Goal: Check status: Check status

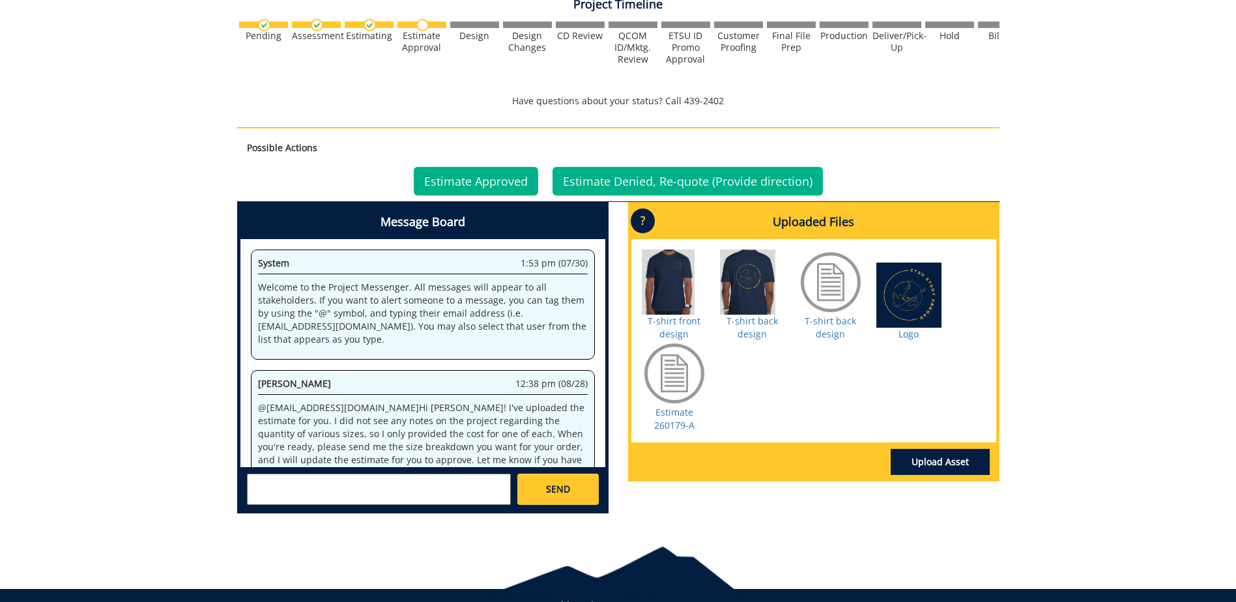
scroll to position [105, 0]
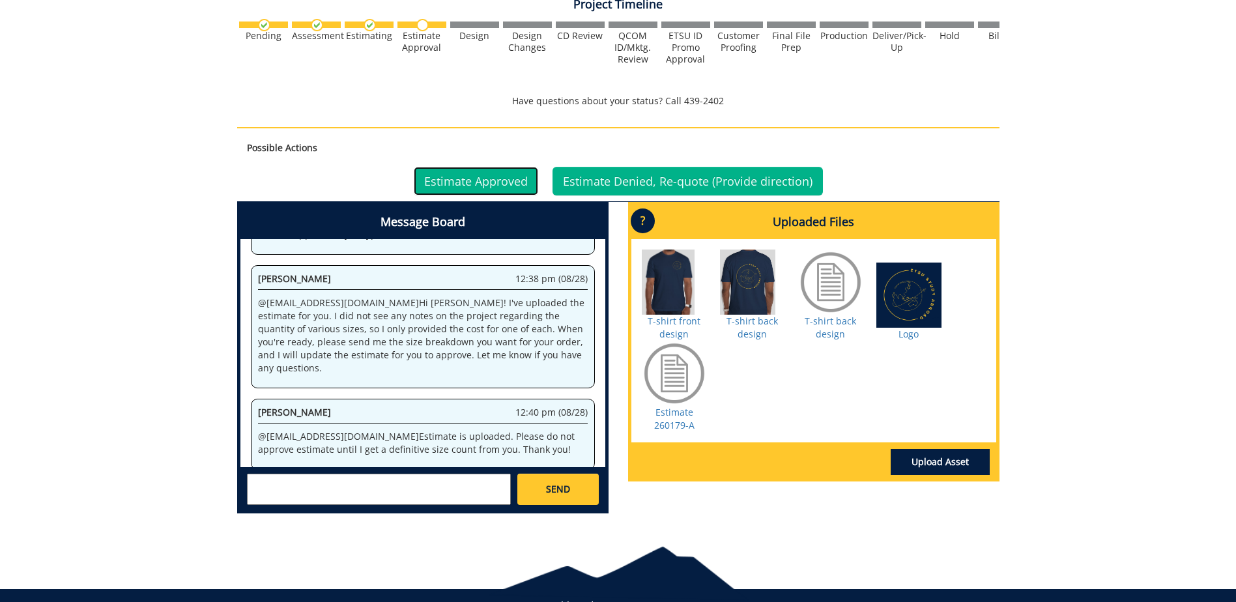
click at [496, 174] on link "Estimate Approved" at bounding box center [476, 181] width 124 height 29
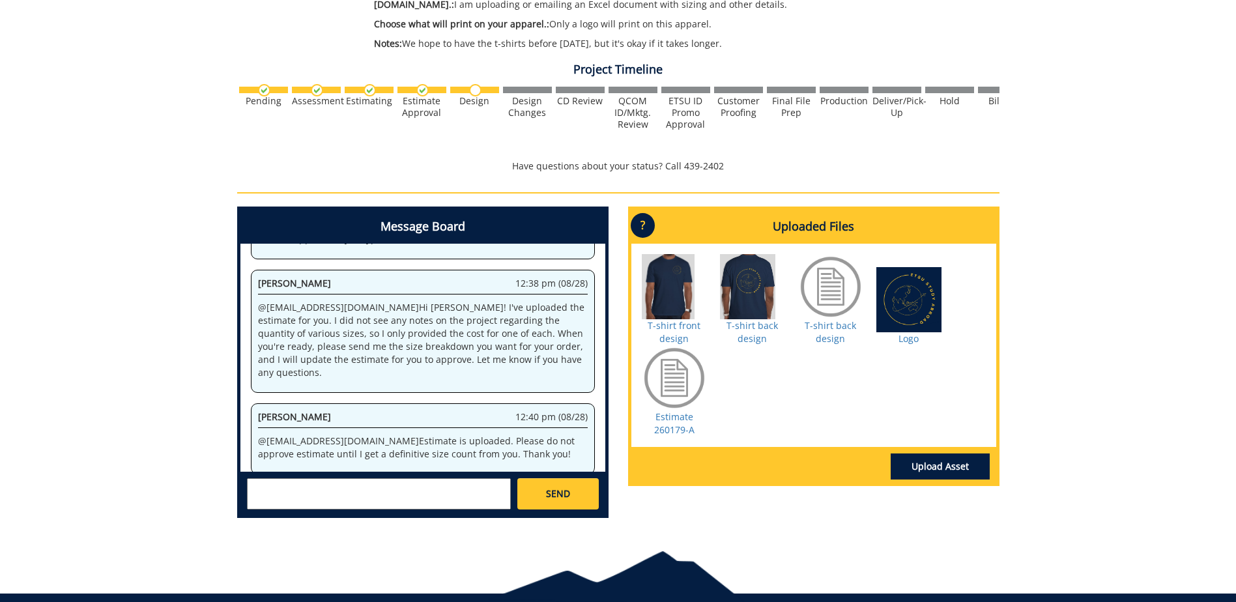
scroll to position [509, 0]
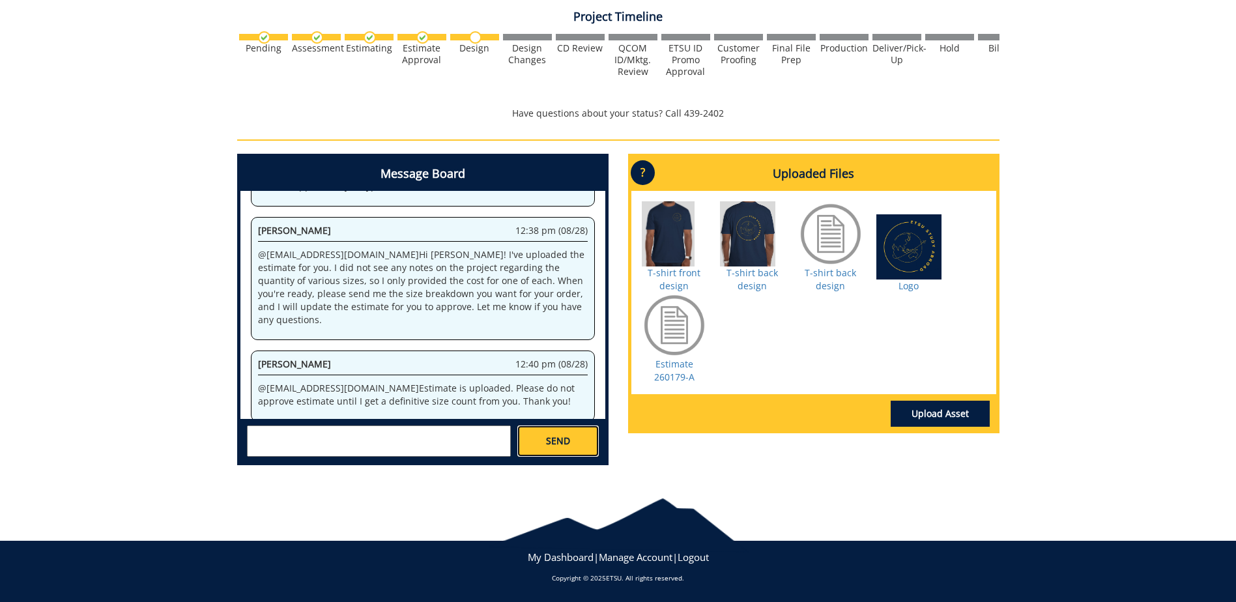
click at [547, 437] on span "SEND" at bounding box center [558, 441] width 24 height 13
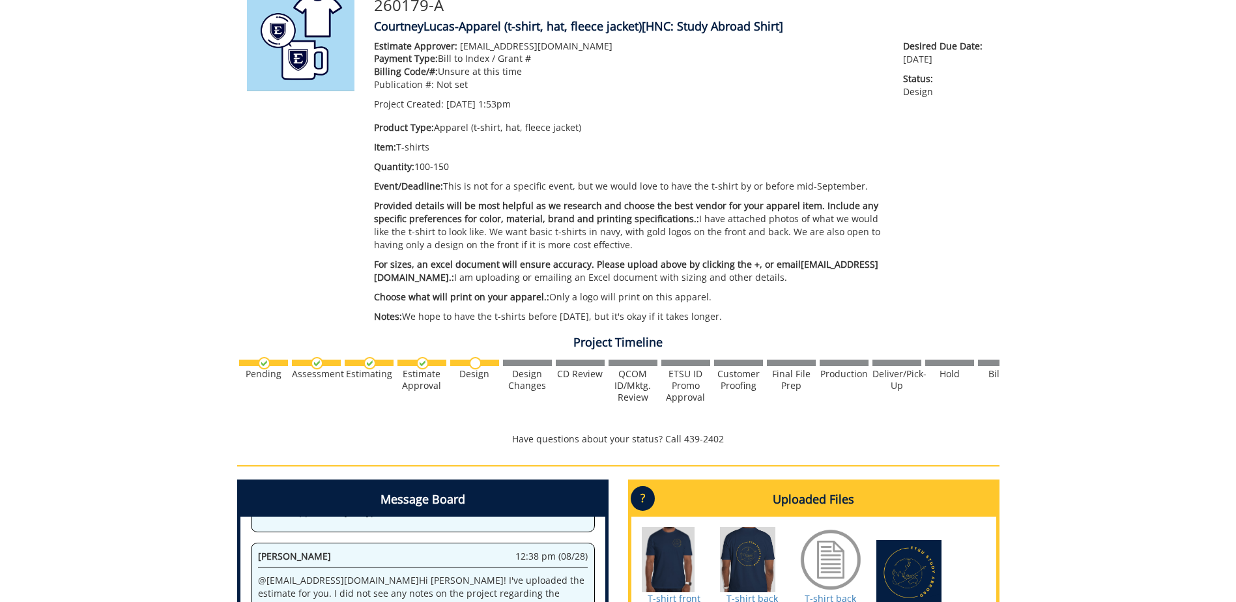
scroll to position [118, 0]
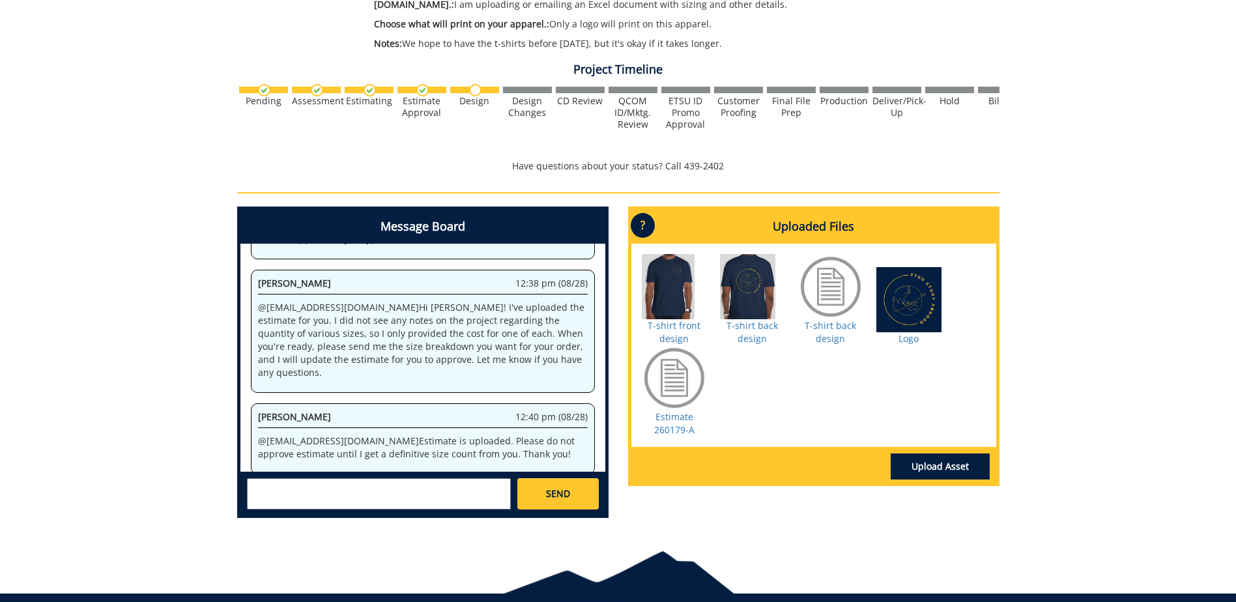
scroll to position [509, 0]
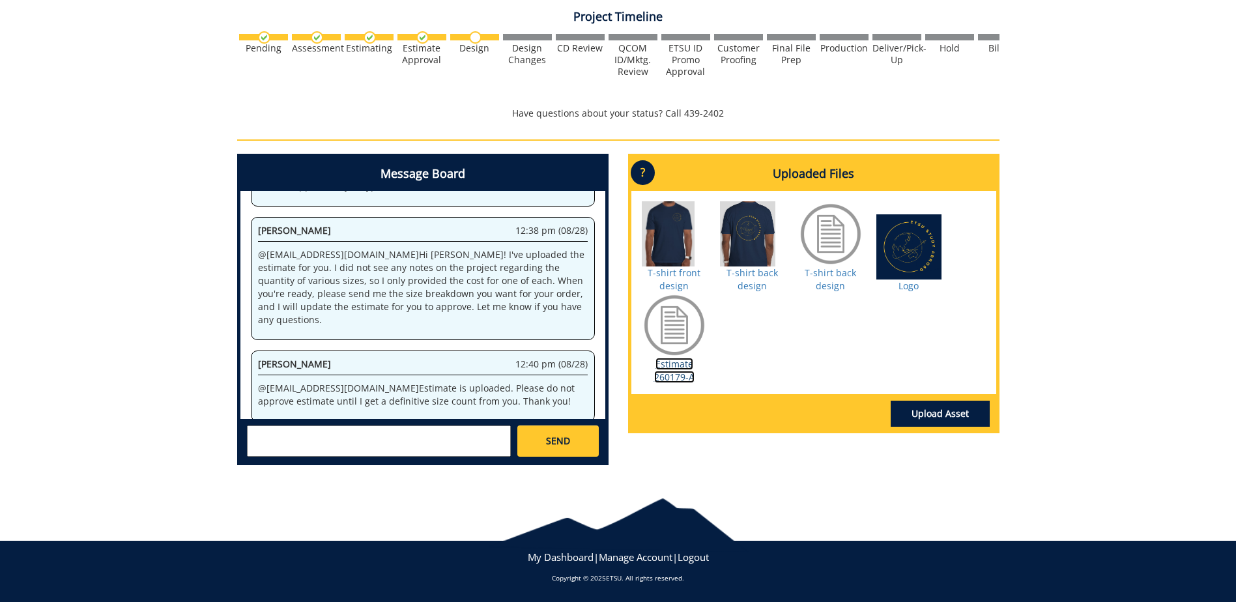
click at [671, 365] on link "Estimate 260179-A" at bounding box center [674, 370] width 40 height 25
click at [667, 330] on div at bounding box center [674, 325] width 65 height 65
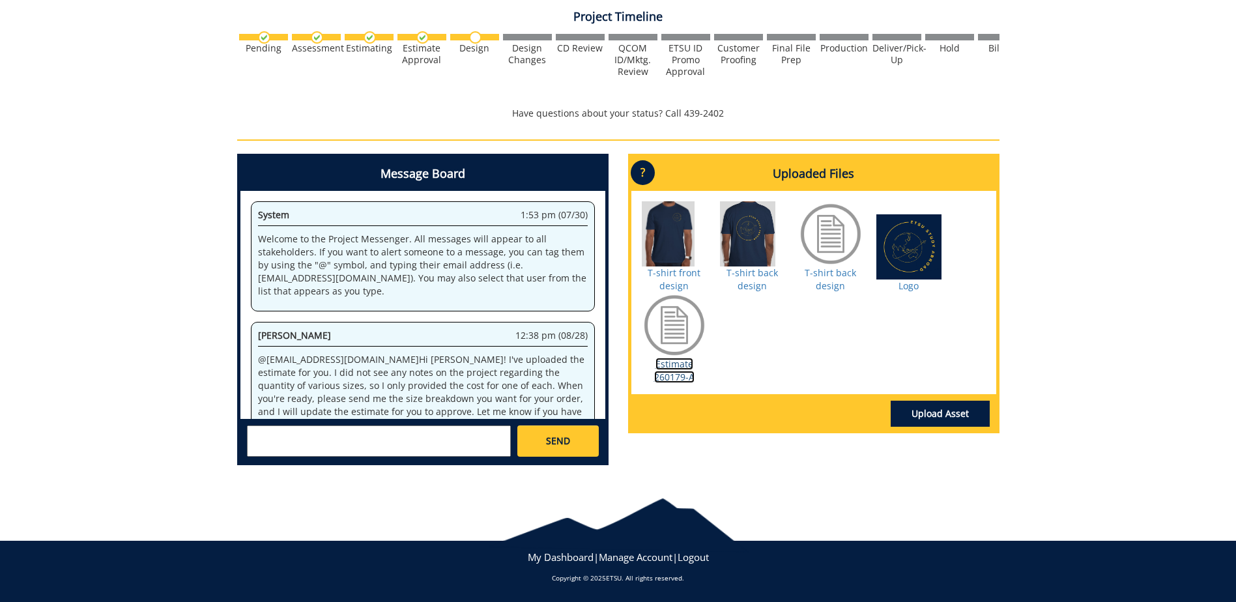
click at [670, 364] on link "Estimate 260179-A" at bounding box center [674, 370] width 40 height 25
click at [836, 233] on div at bounding box center [830, 233] width 65 height 65
click at [833, 278] on link "T-shirt back design" at bounding box center [830, 278] width 51 height 25
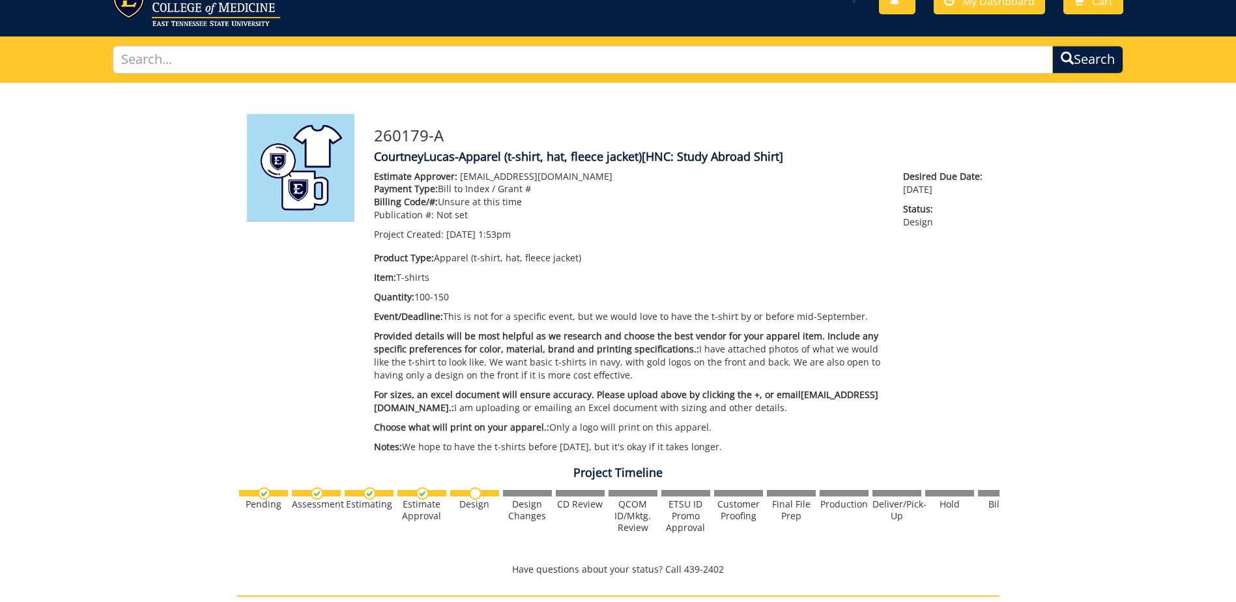
scroll to position [0, 0]
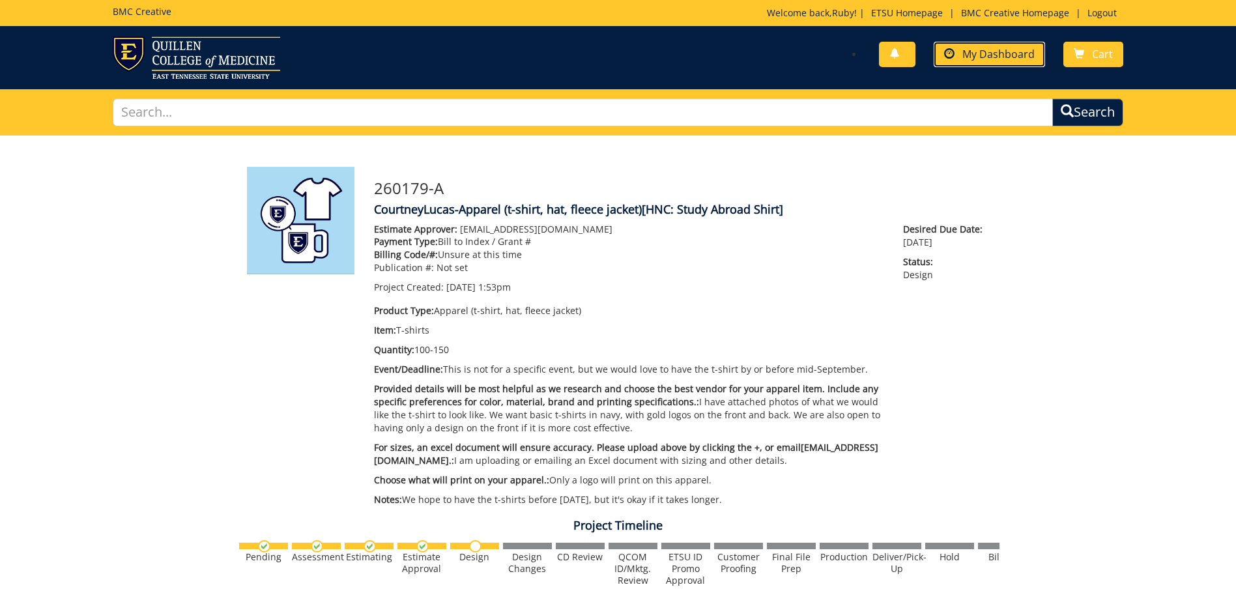
click at [984, 50] on span "My Dashboard" at bounding box center [998, 54] width 72 height 14
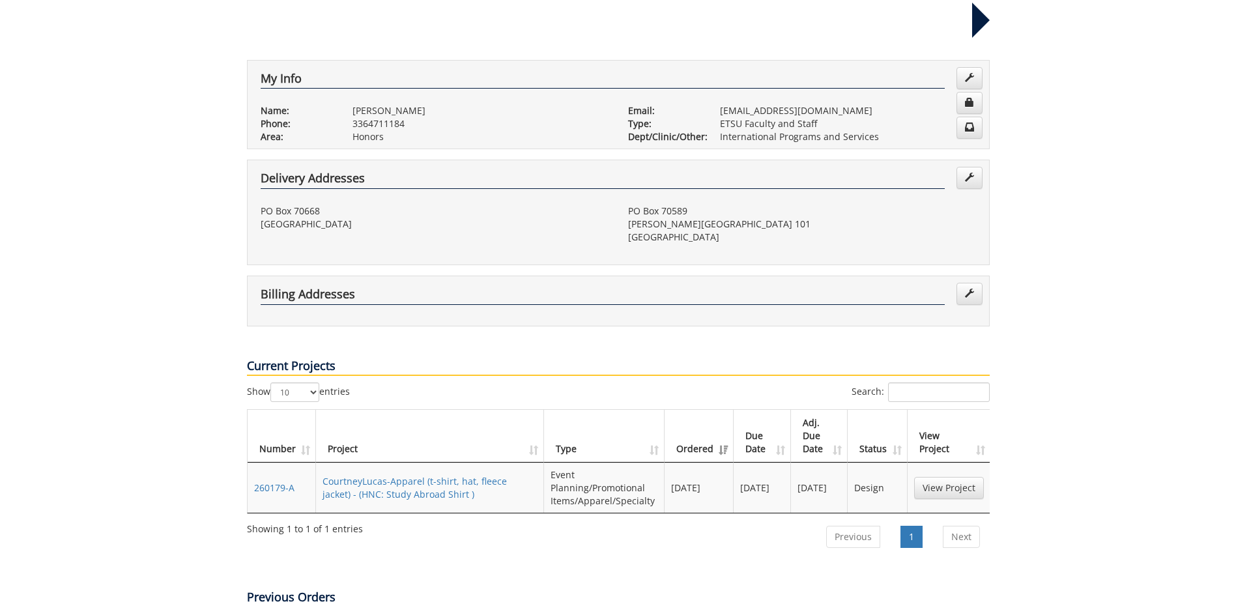
scroll to position [326, 0]
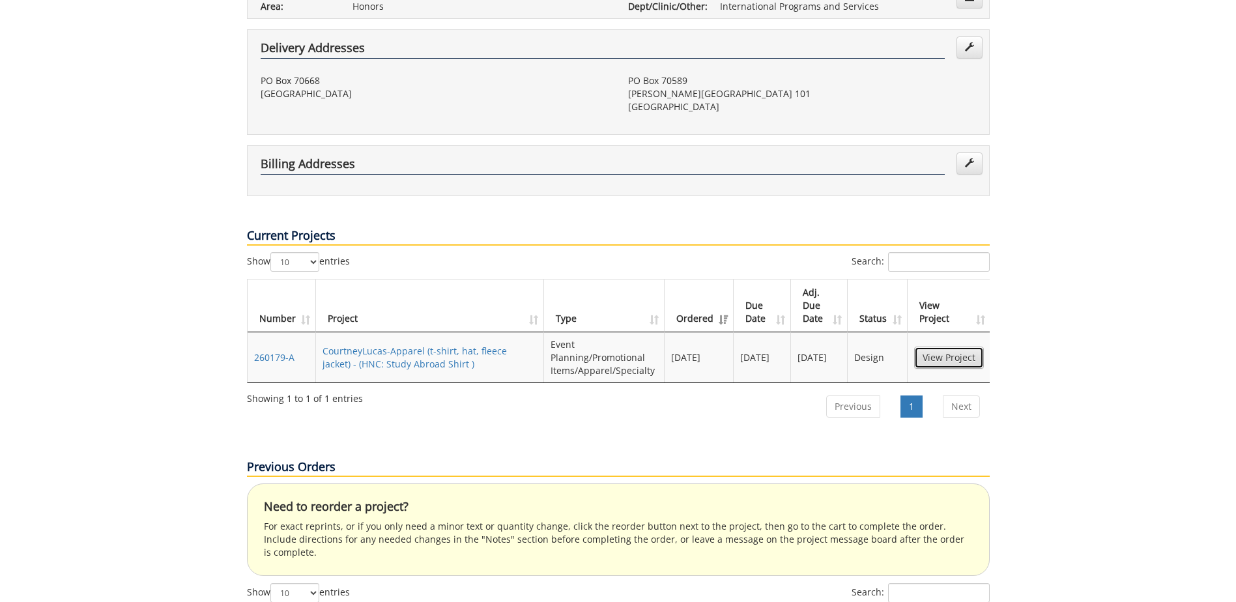
click at [956, 358] on link "View Project" at bounding box center [949, 358] width 70 height 22
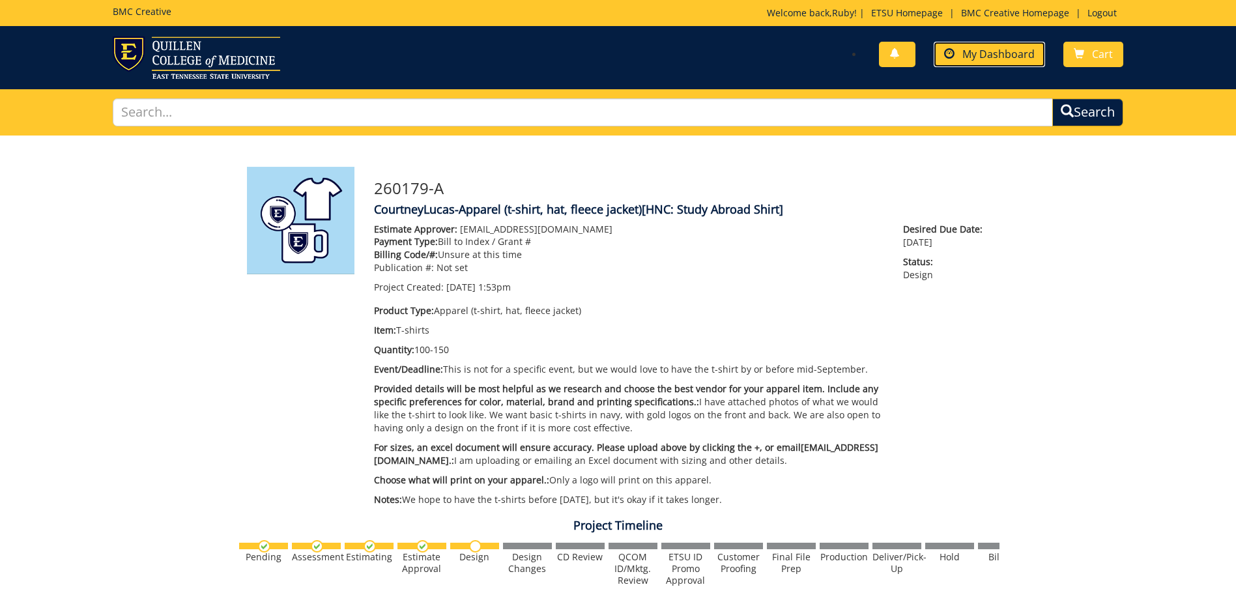
click at [971, 50] on span "My Dashboard" at bounding box center [998, 54] width 72 height 14
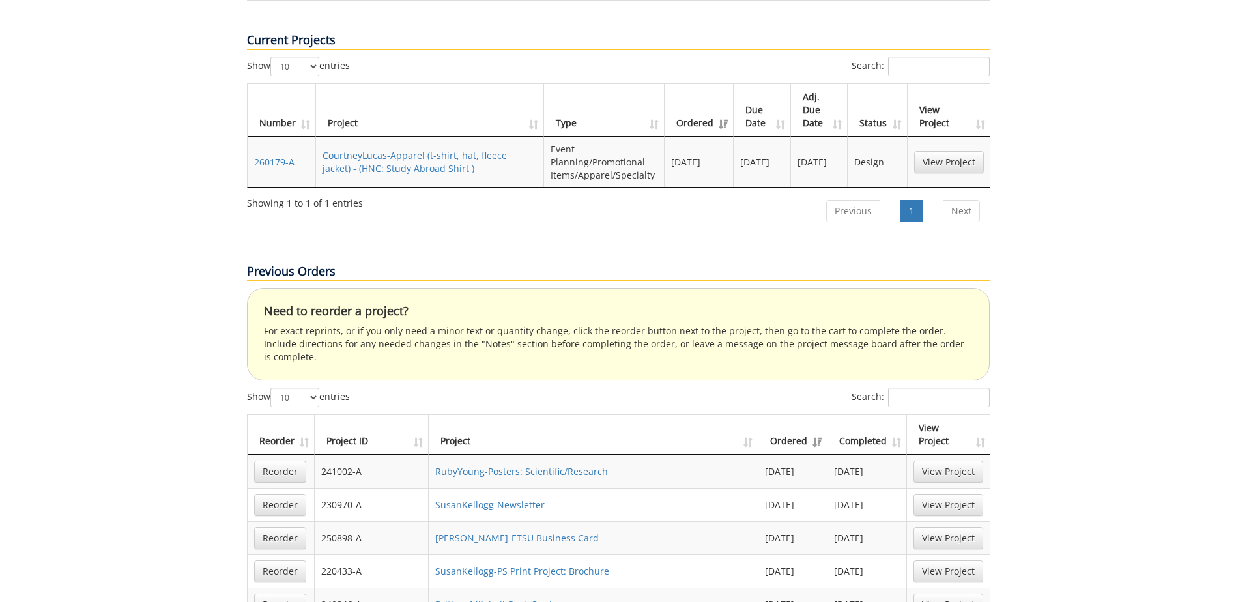
scroll to position [326, 0]
